Goal: Task Accomplishment & Management: Manage account settings

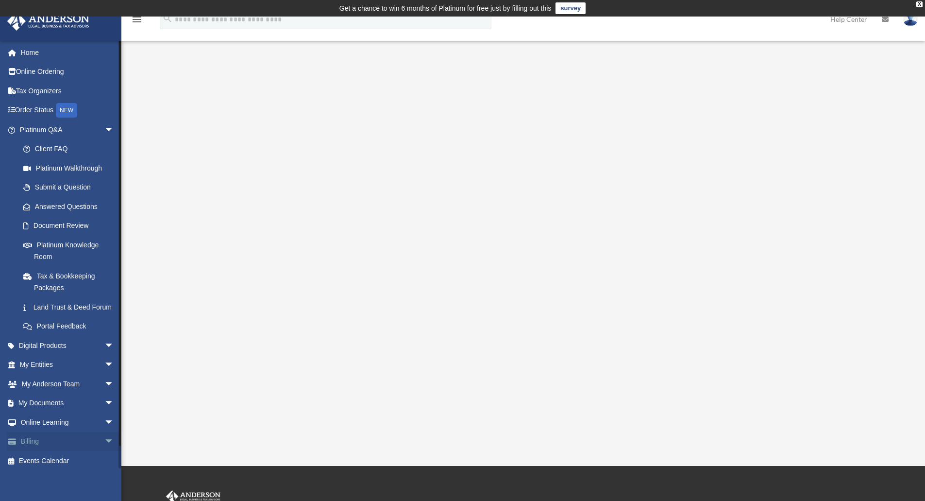
click at [92, 451] on link "Billing arrow_drop_down" at bounding box center [68, 441] width 122 height 19
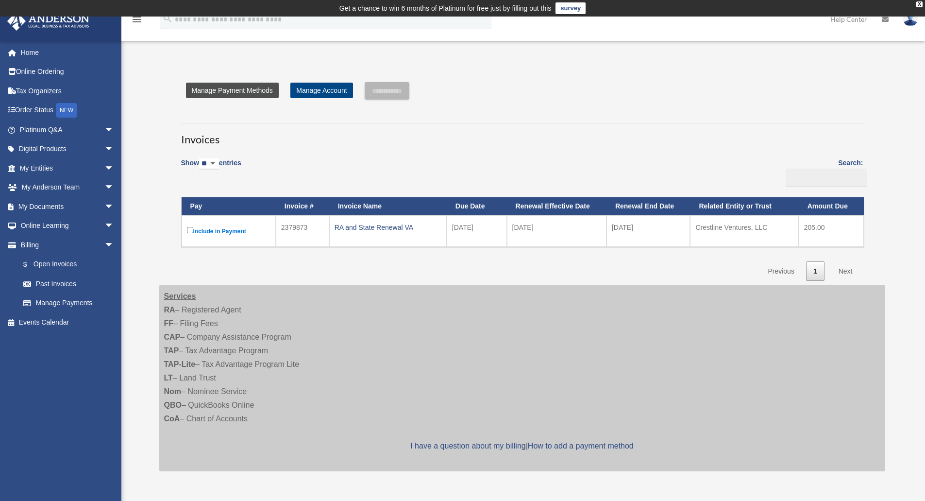
click at [271, 87] on link "Manage Payment Methods" at bounding box center [232, 91] width 93 height 16
